Goal: Find specific page/section: Find specific page/section

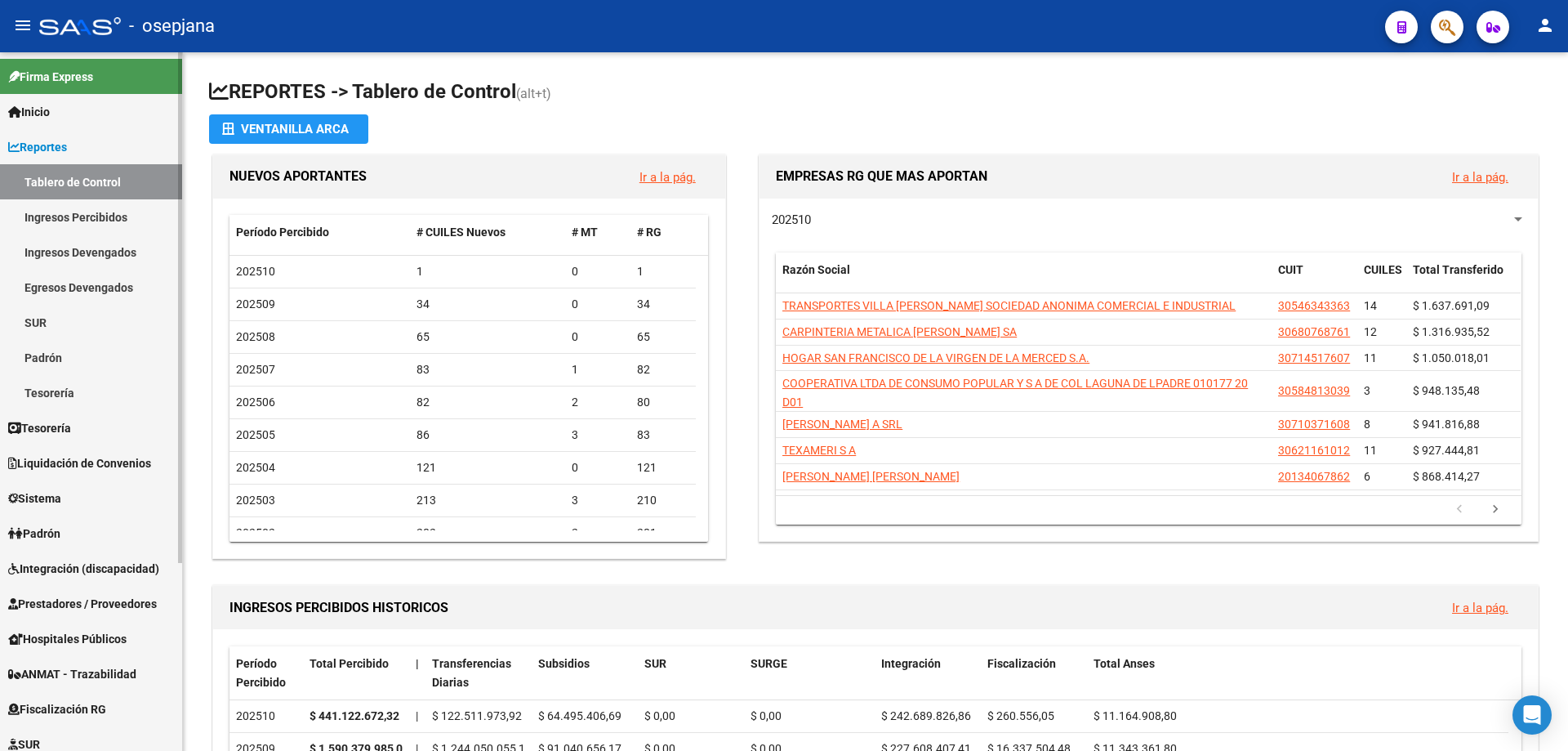
click at [101, 212] on link "Ingresos Percibidos" at bounding box center [90, 217] width 182 height 35
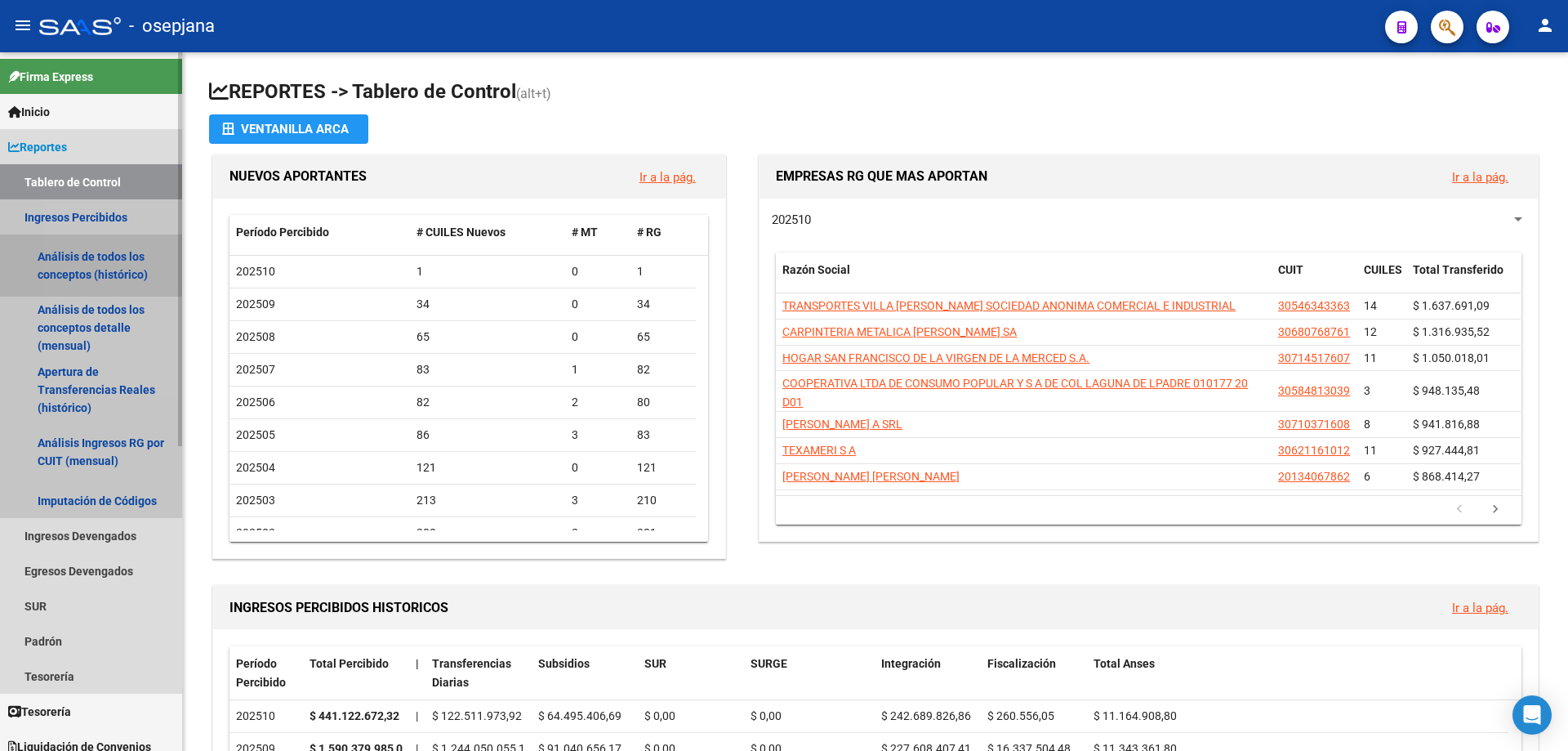
click at [117, 260] on link "Análisis de todos los conceptos (histórico)" at bounding box center [90, 265] width 182 height 62
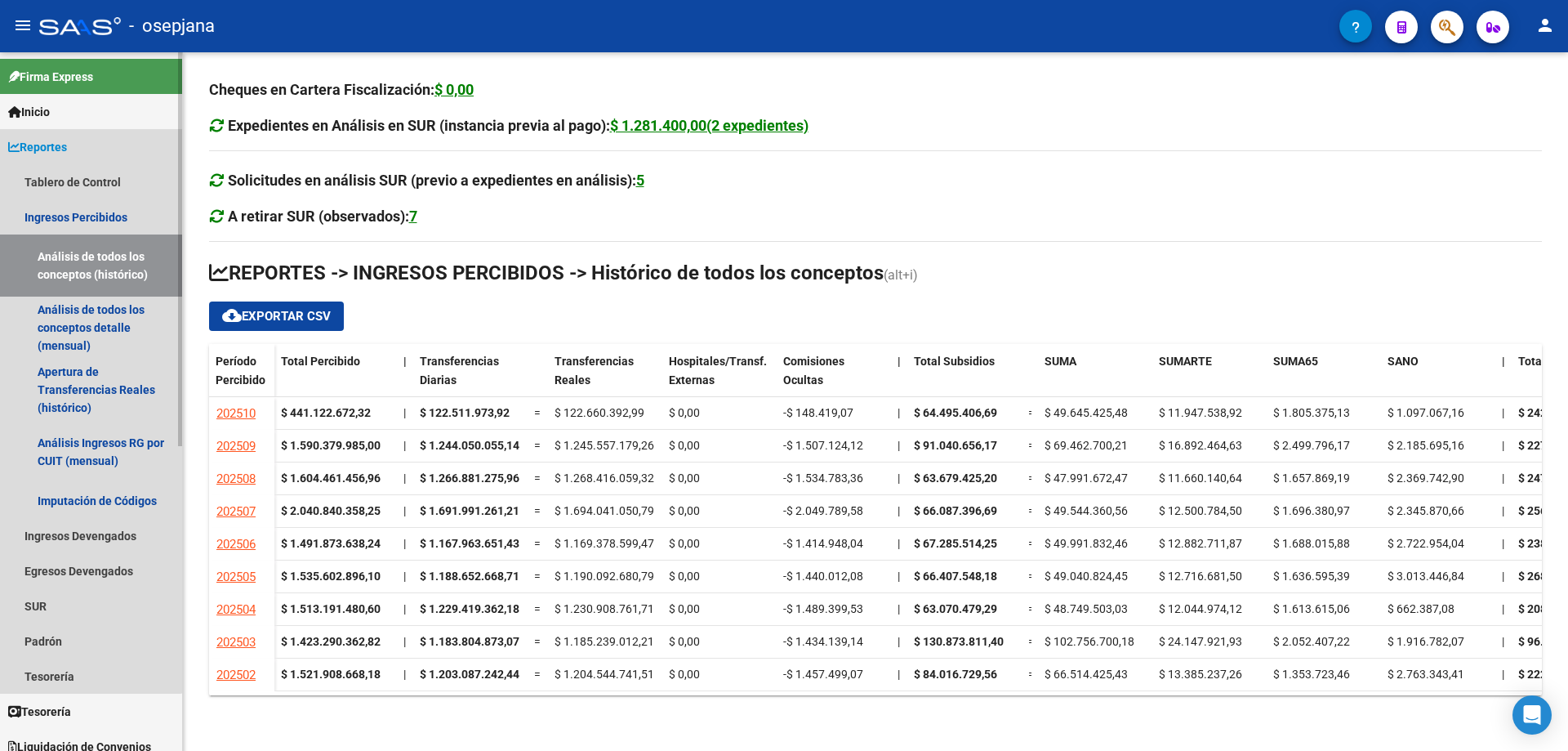
click at [67, 146] on span "Reportes" at bounding box center [38, 146] width 59 height 18
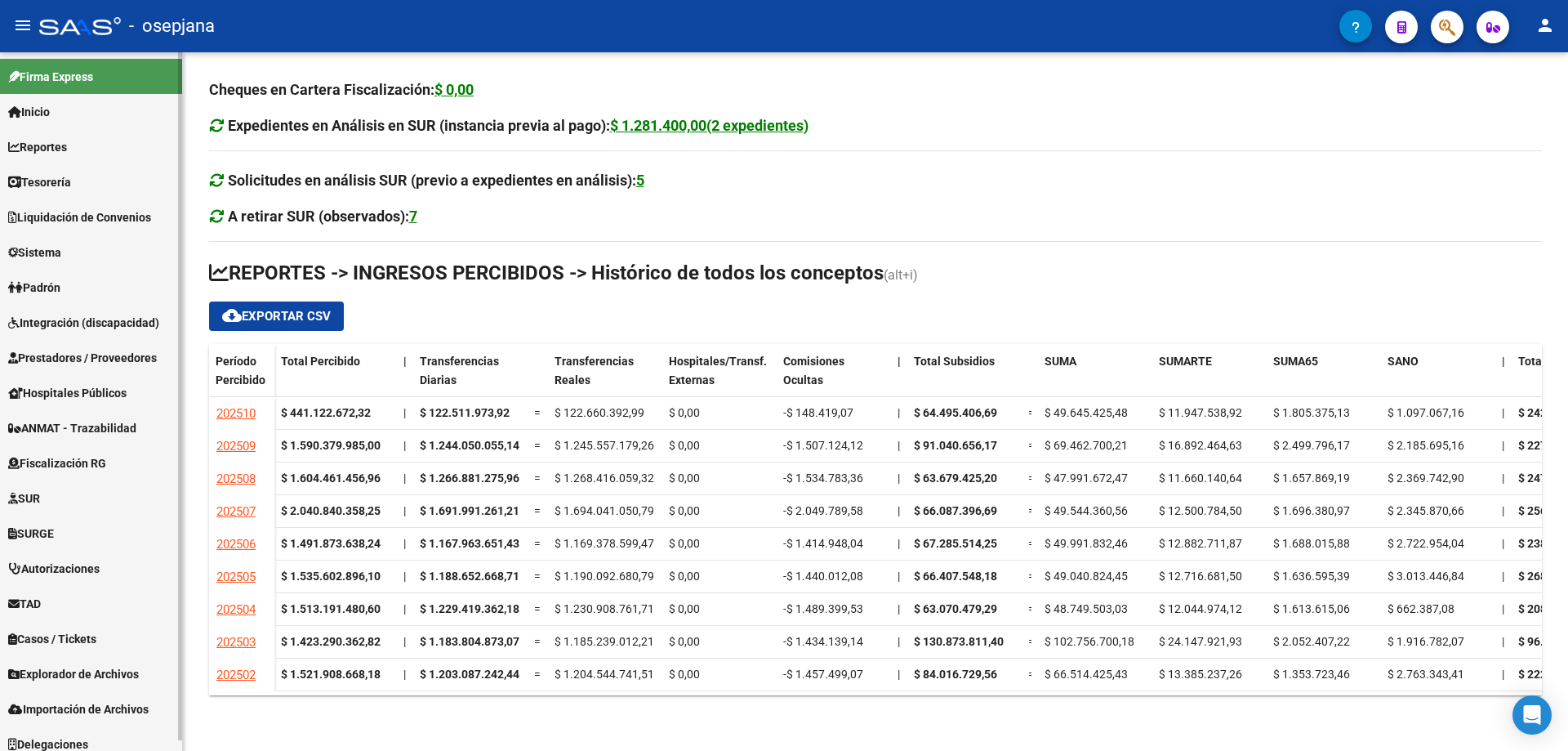
click at [83, 142] on link "Reportes" at bounding box center [90, 147] width 182 height 35
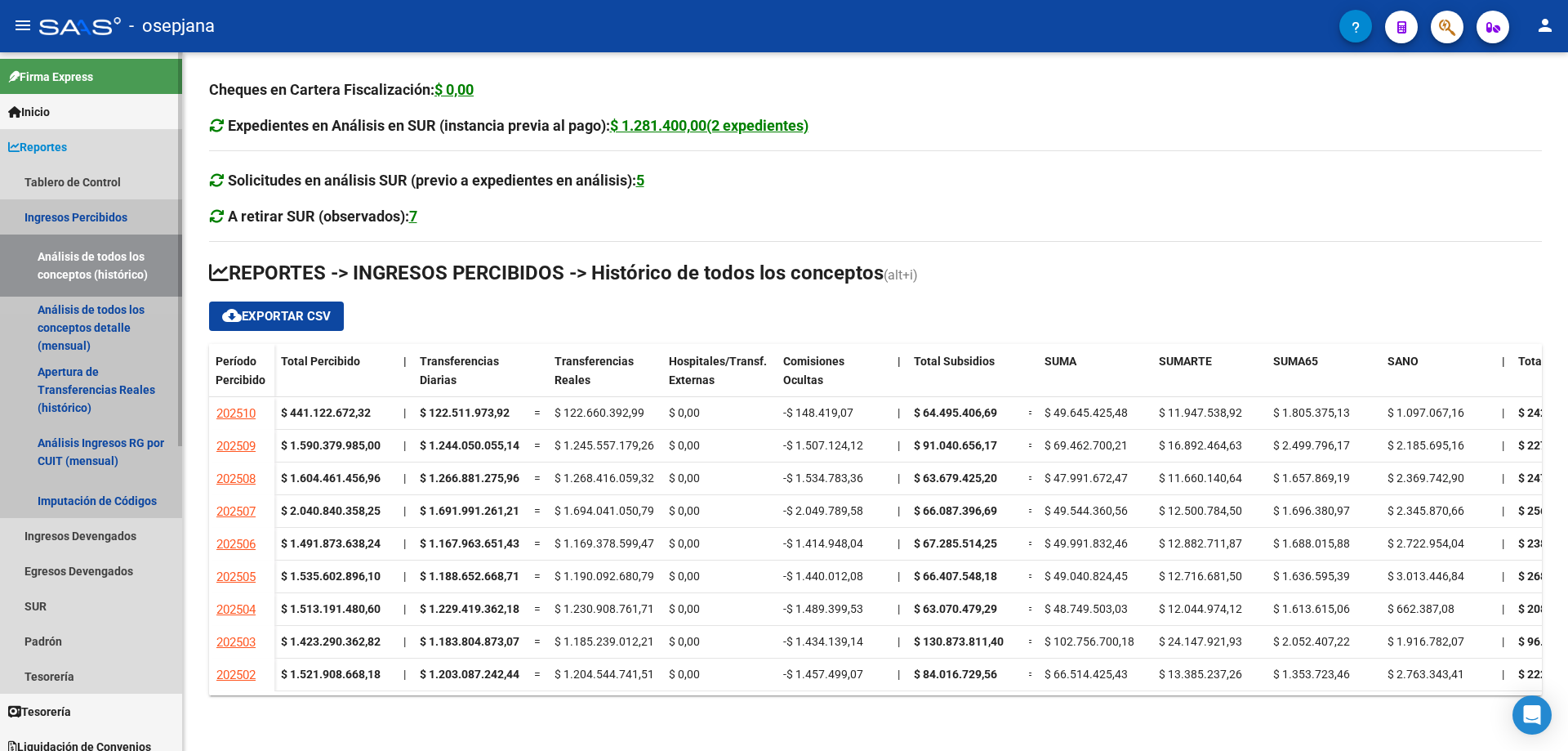
click at [91, 215] on link "Ingresos Percibidos" at bounding box center [90, 217] width 182 height 35
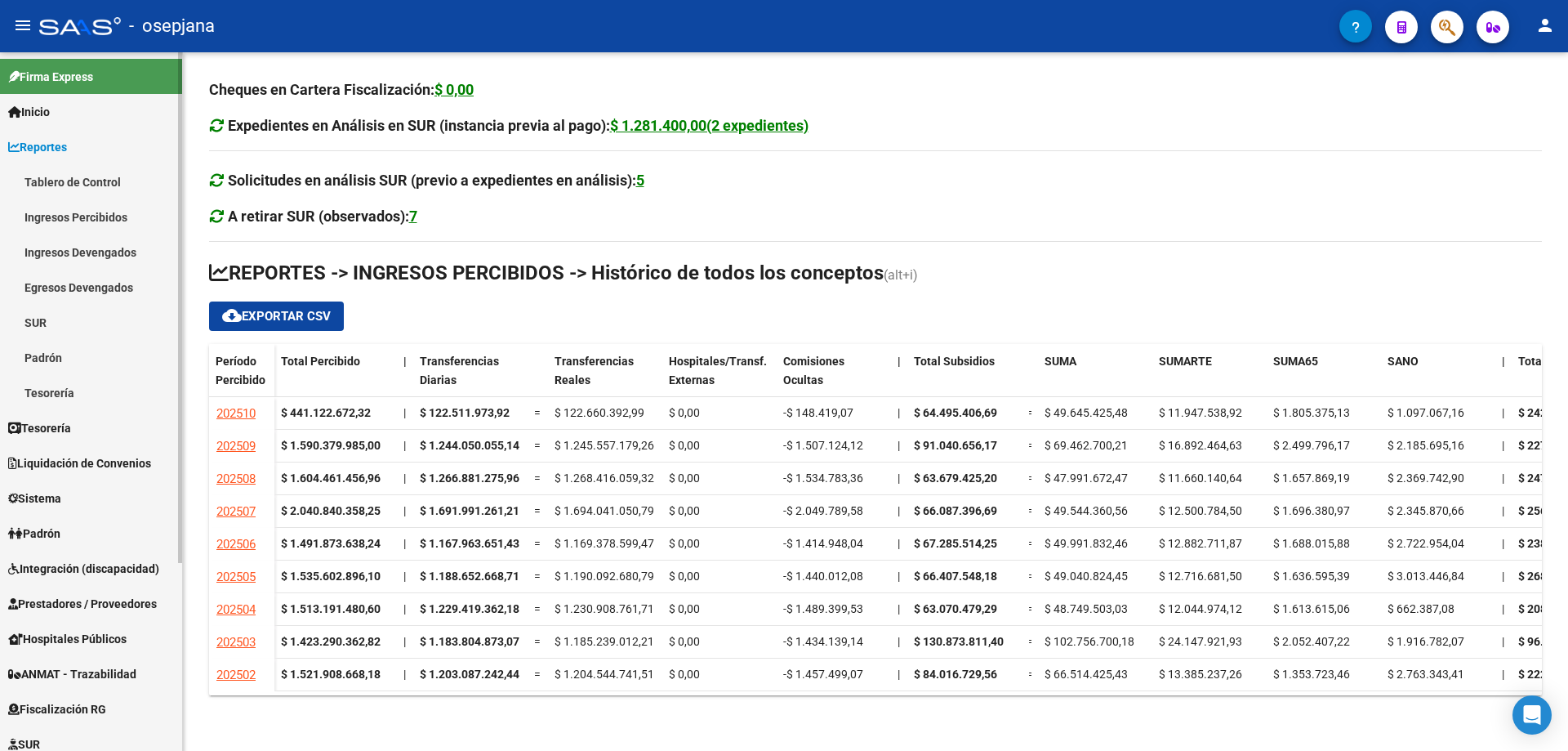
click at [95, 240] on link "Ingresos Devengados" at bounding box center [90, 252] width 182 height 35
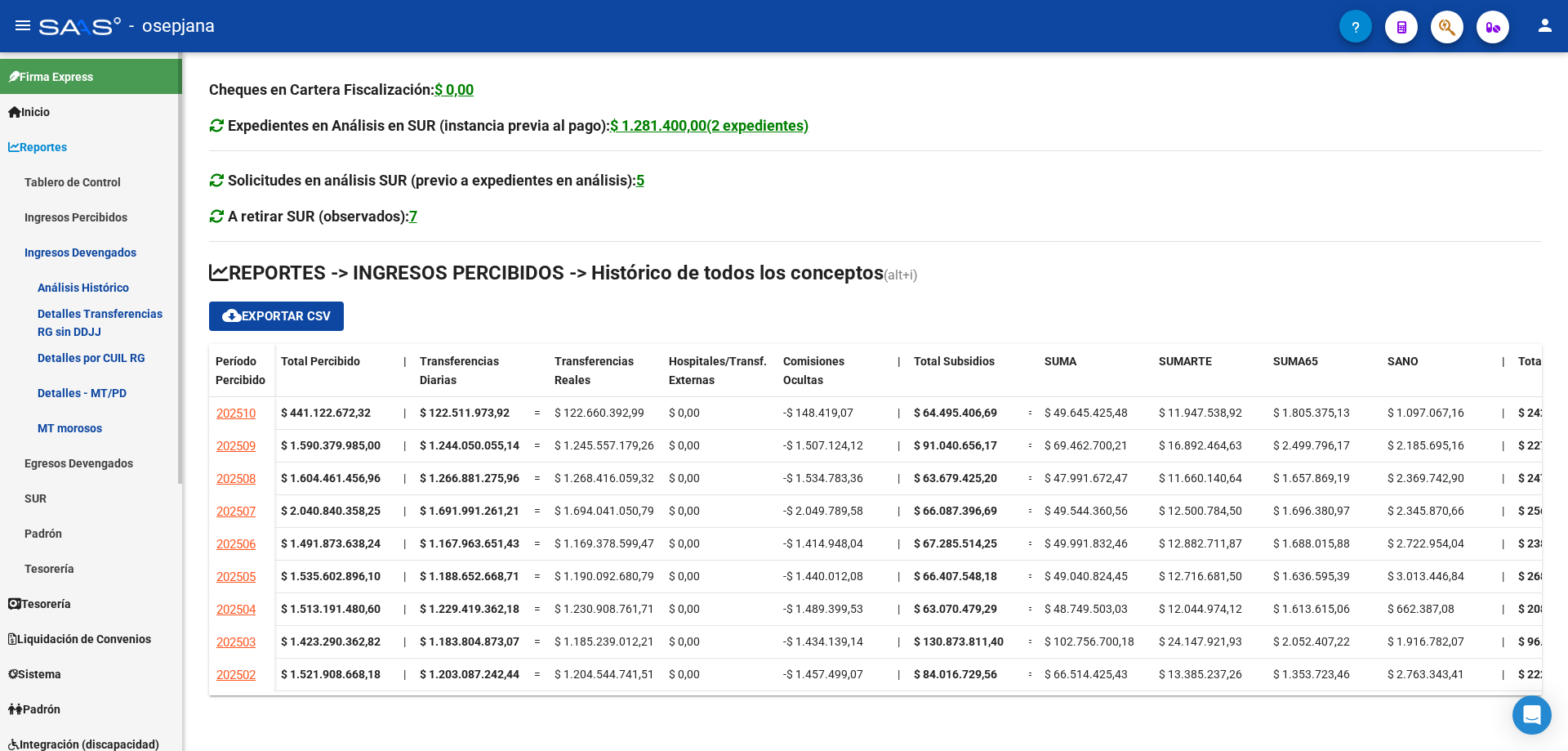
click at [103, 285] on link "Análisis Histórico" at bounding box center [90, 287] width 182 height 35
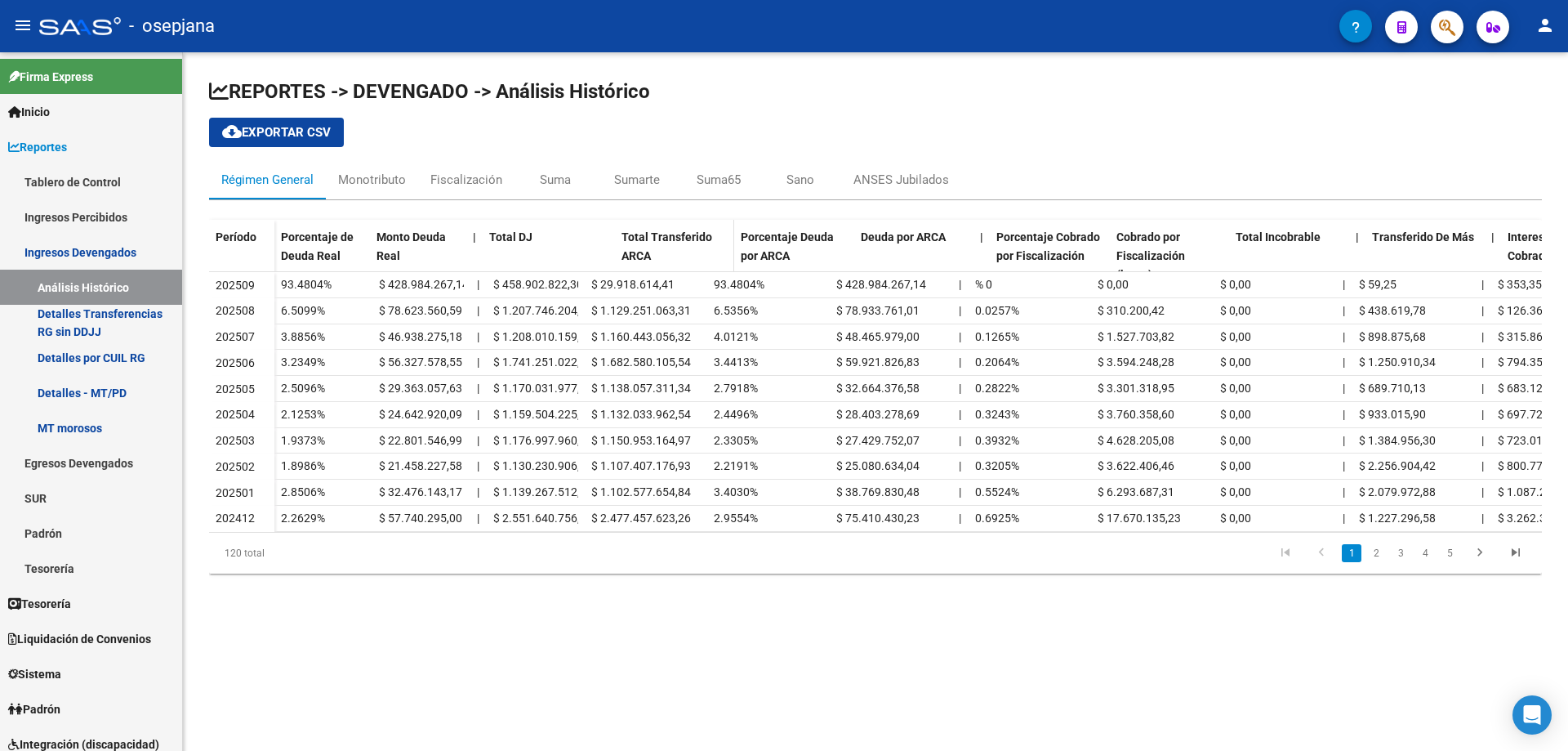
drag, startPoint x: 580, startPoint y: 244, endPoint x: 618, endPoint y: 244, distance: 38.0
click at [618, 244] on div "Porcentaje de Deuda Real Monto Deuda Real | Total DJ Total Transferido ARCA Por…" at bounding box center [1091, 256] width 1634 height 72
